Goal: Task Accomplishment & Management: Use online tool/utility

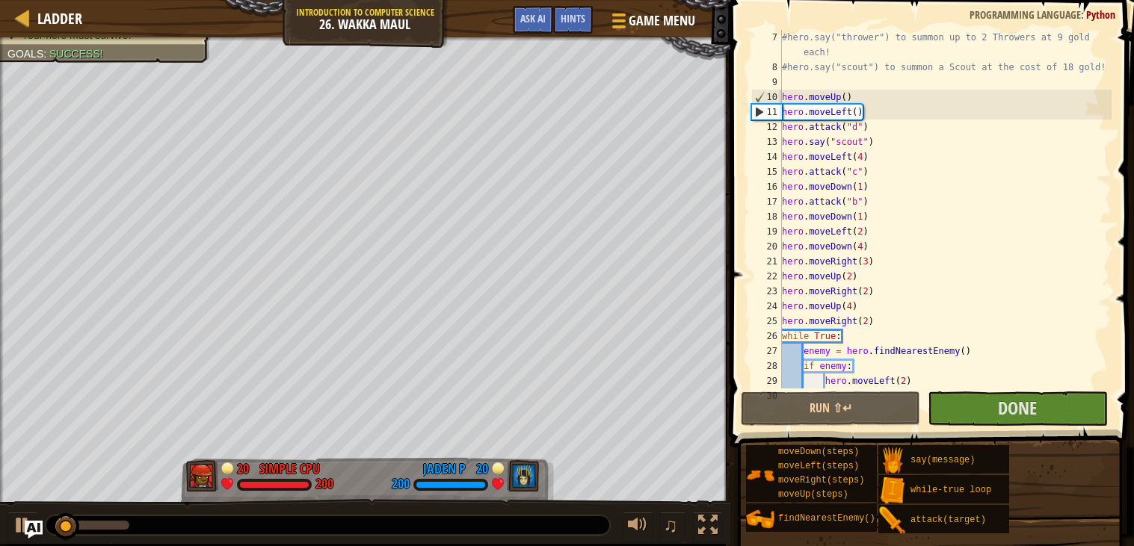
scroll to position [119, 0]
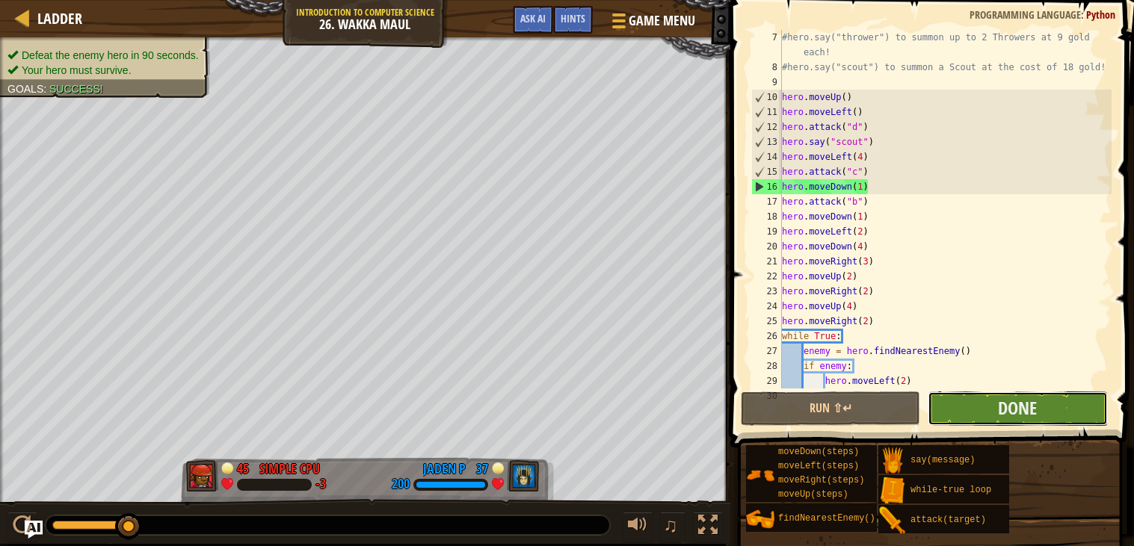
click at [1058, 411] on button "Done" at bounding box center [1017, 409] width 179 height 34
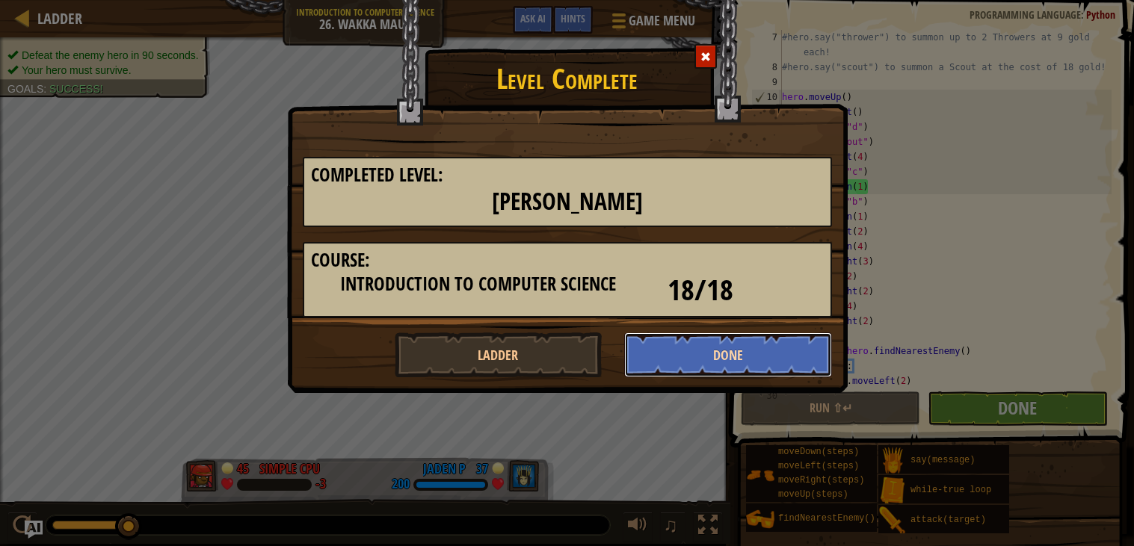
click at [691, 362] on button "Done" at bounding box center [728, 355] width 208 height 45
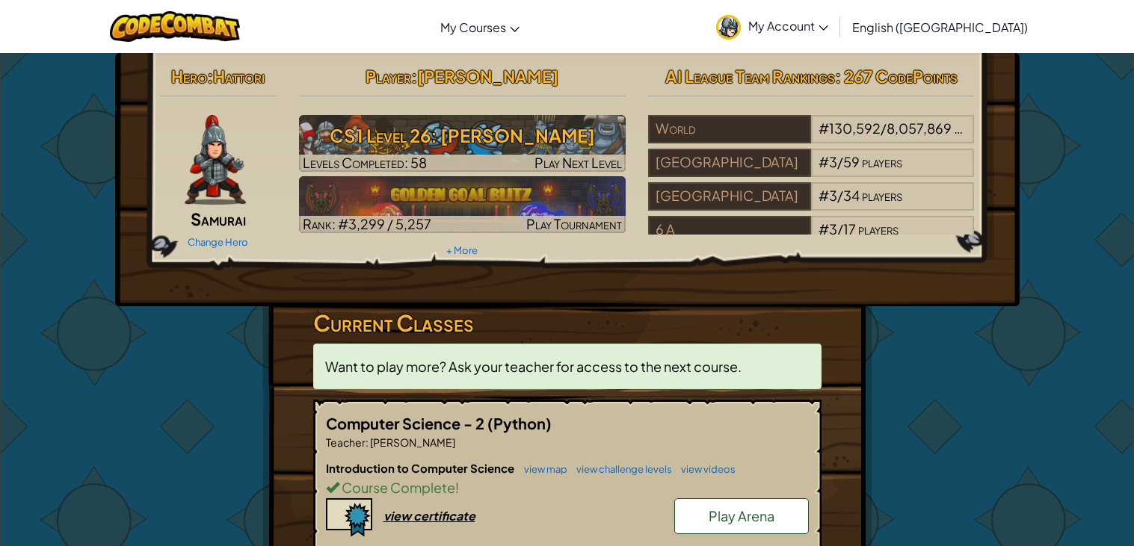
scroll to position [22, 0]
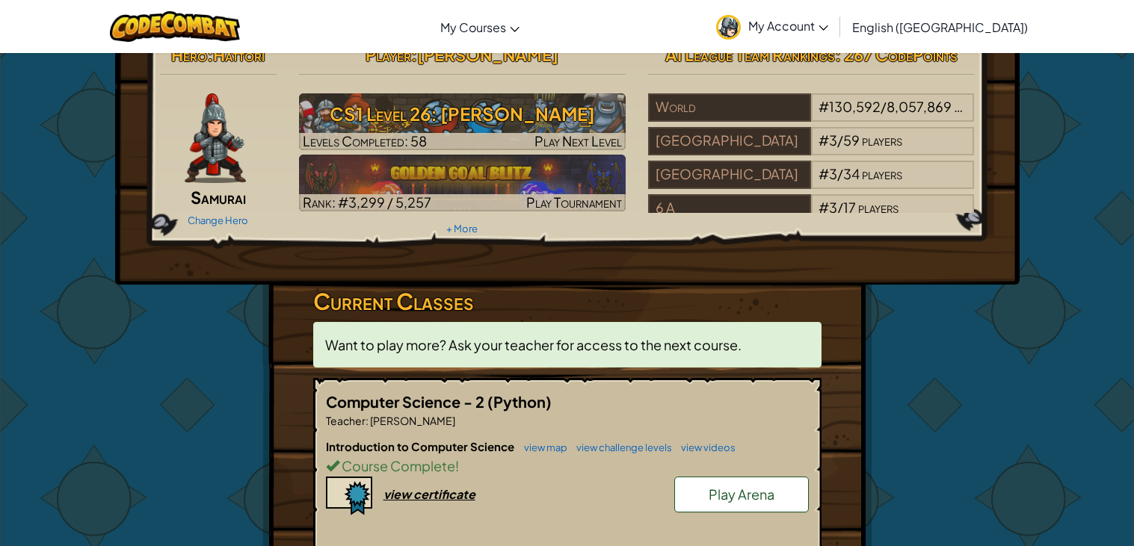
click at [738, 499] on span "Play Arena" at bounding box center [742, 494] width 66 height 17
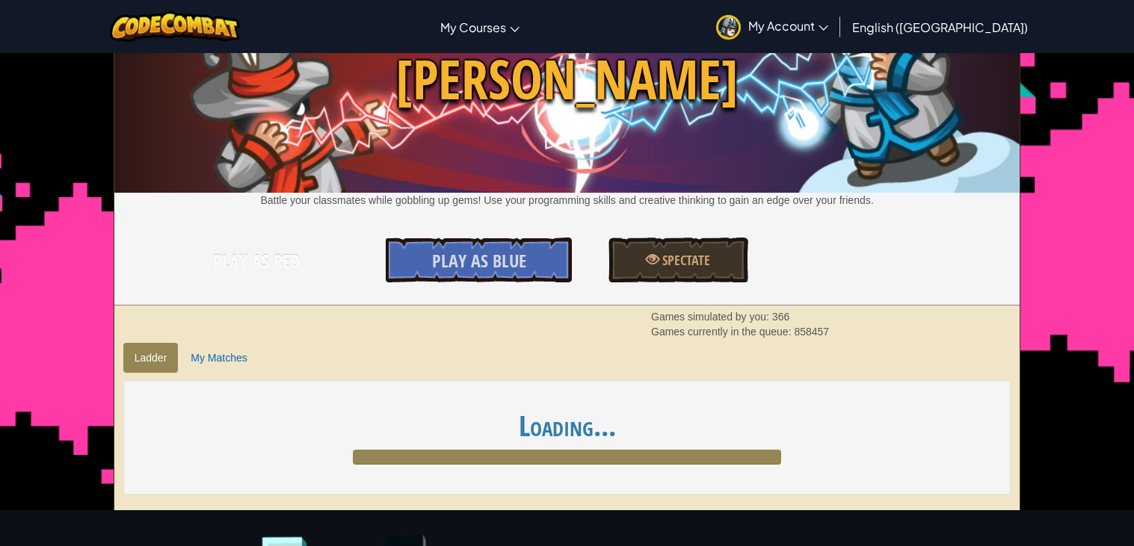
scroll to position [84, 0]
